Goal: Task Accomplishment & Management: Manage account settings

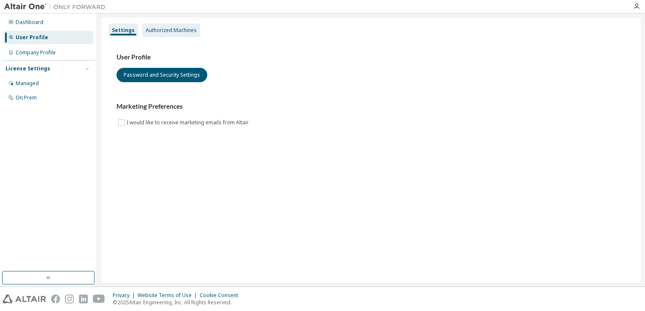
click at [170, 30] on div "Authorized Machines" at bounding box center [171, 30] width 51 height 7
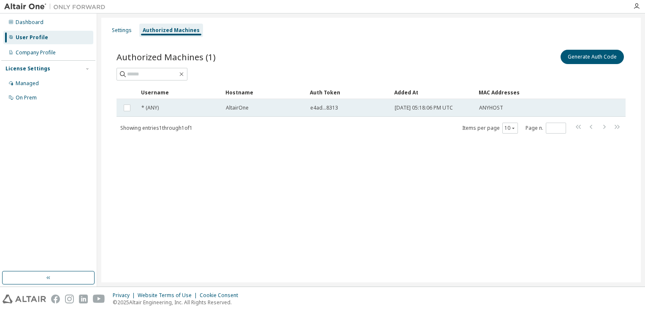
click at [238, 109] on span "AltairOne" at bounding box center [237, 108] width 23 height 7
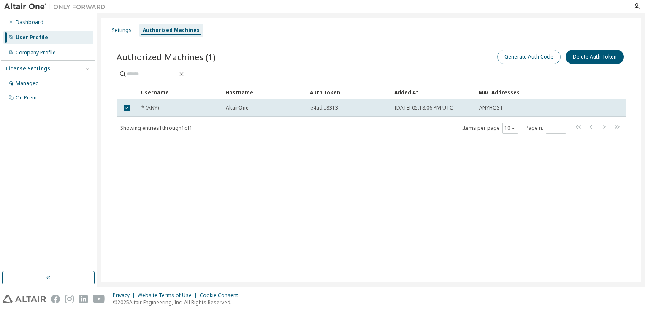
click at [513, 58] on button "Generate Auth Code" at bounding box center [528, 57] width 63 height 14
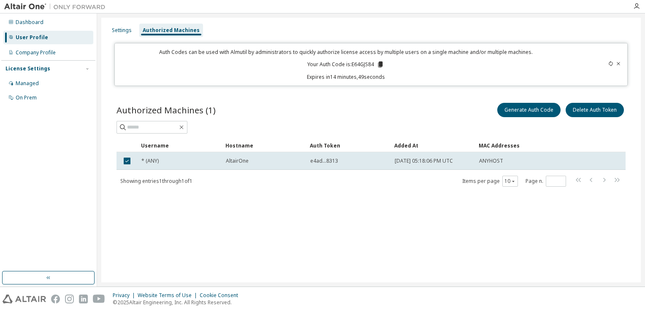
click at [618, 63] on icon at bounding box center [617, 63] width 3 height 3
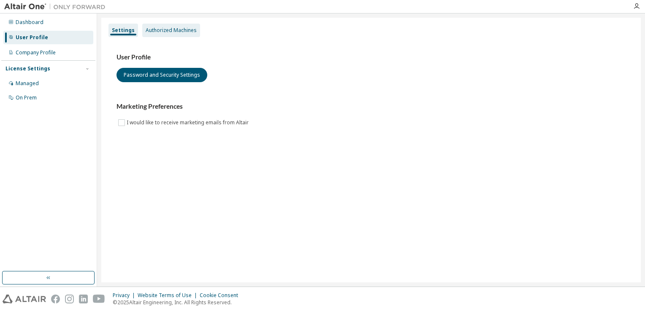
click at [183, 31] on div "Authorized Machines" at bounding box center [171, 30] width 51 height 7
